Goal: Task Accomplishment & Management: Manage account settings

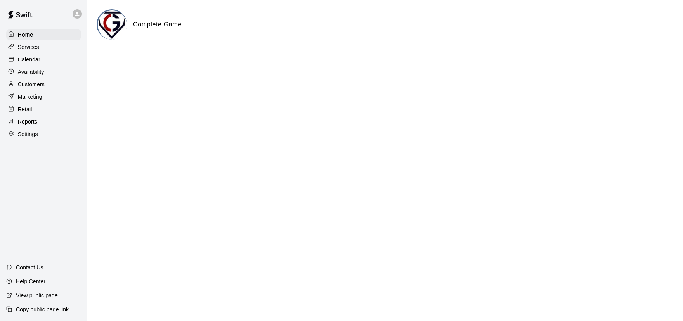
click at [135, 62] on html "Home Services Calendar Availability Customers Marketing Retail Reports Settings…" at bounding box center [341, 31] width 683 height 62
click at [56, 59] on div "Calendar" at bounding box center [43, 60] width 75 height 12
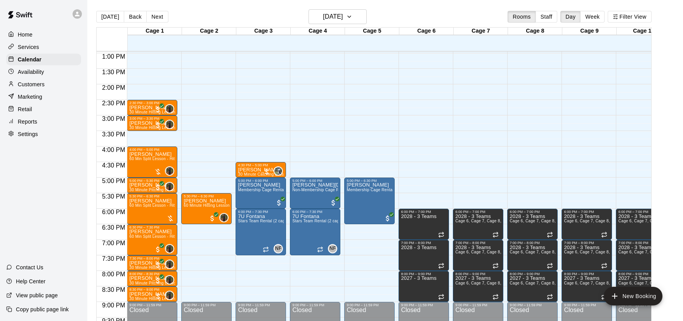
scroll to position [402, 0]
click at [353, 16] on icon "button" at bounding box center [349, 16] width 6 height 9
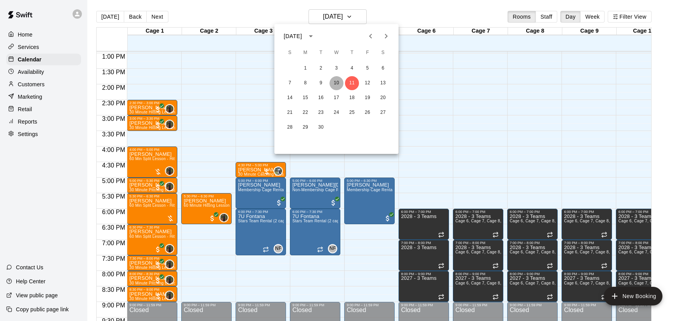
click at [340, 85] on button "10" at bounding box center [337, 83] width 14 height 14
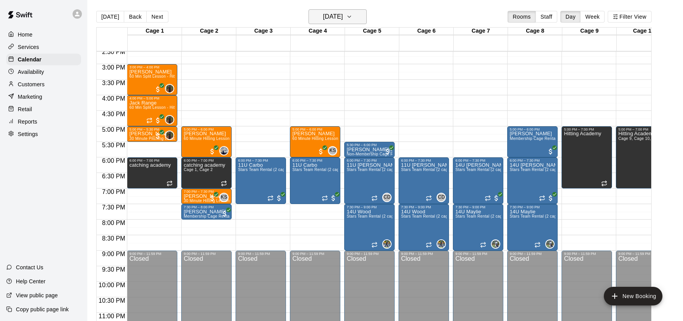
scroll to position [455, 0]
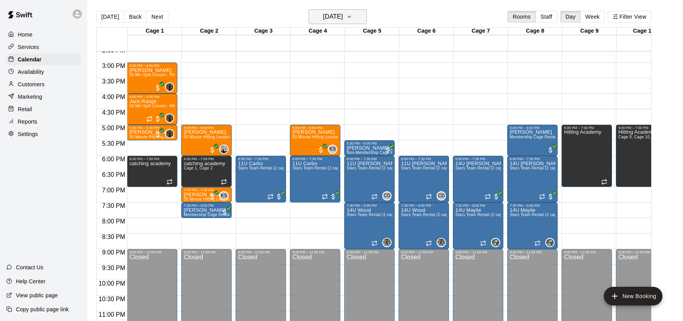
click at [343, 21] on h6 "[DATE]" at bounding box center [333, 16] width 20 height 11
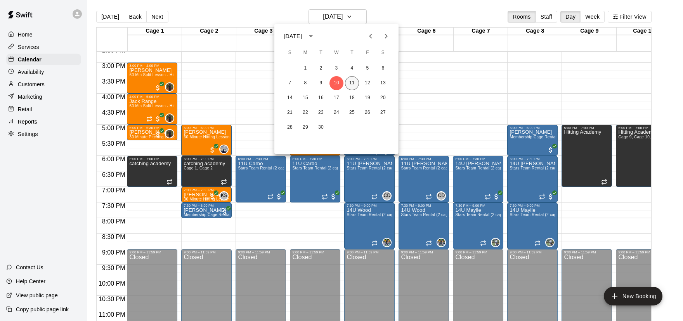
click at [350, 82] on button "11" at bounding box center [352, 83] width 14 height 14
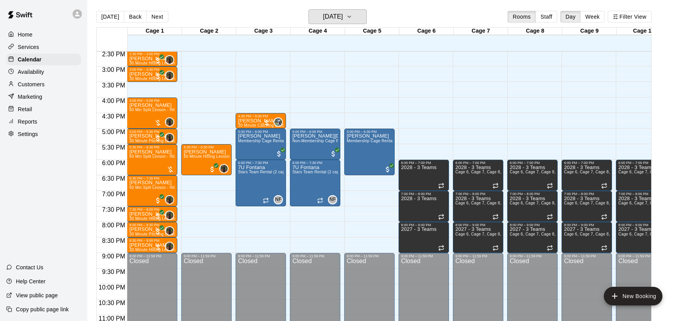
scroll to position [452, 0]
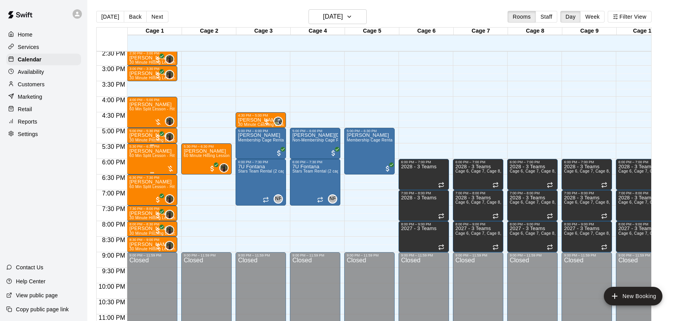
click at [155, 158] on span "60 Min Split Lesson - Hitting/Pitching" at bounding box center [163, 155] width 68 height 4
click at [140, 162] on icon "edit" at bounding box center [136, 160] width 9 height 9
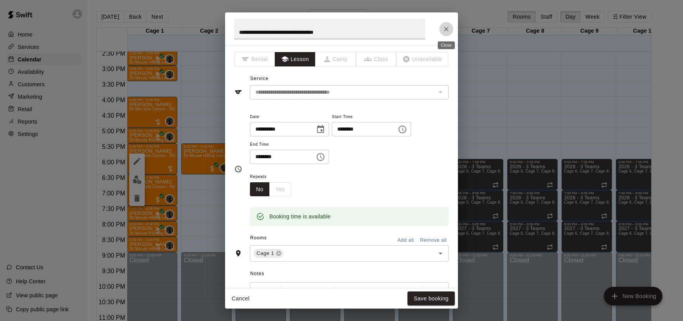
click at [447, 34] on button "Close" at bounding box center [446, 29] width 14 height 14
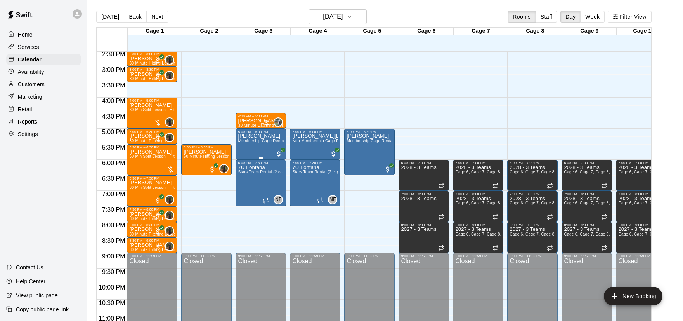
scroll to position [467, 0]
